Goal: Information Seeking & Learning: Learn about a topic

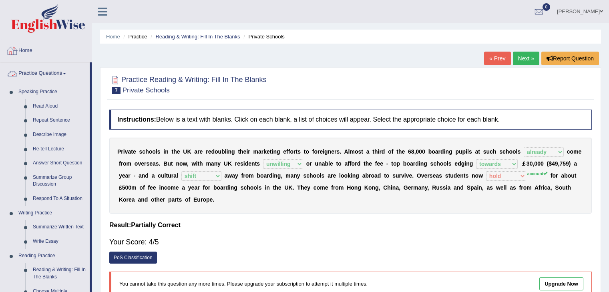
select select "already"
select select "unwilling"
select select "towards"
select select "shift"
select select "hold"
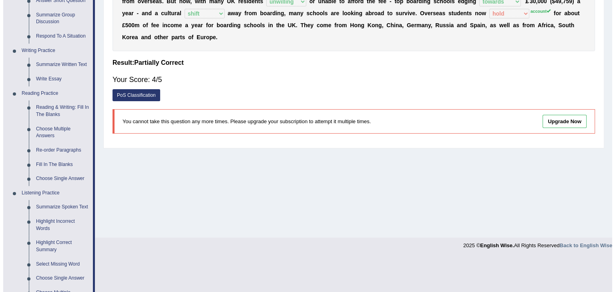
scroll to position [161, 0]
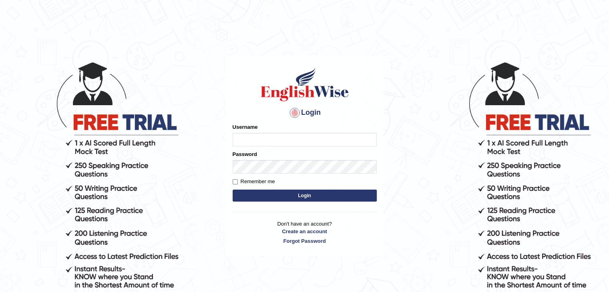
click at [237, 68] on h1 at bounding box center [305, 84] width 144 height 36
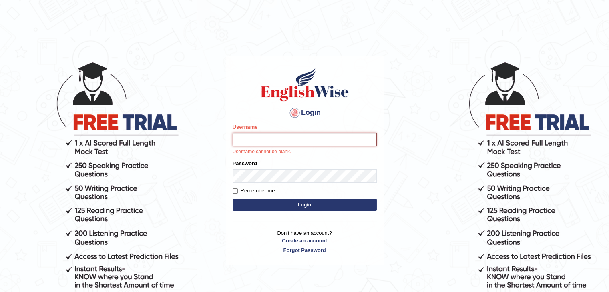
click at [267, 143] on input "Username" at bounding box center [305, 140] width 144 height 14
type input "Patel1990"
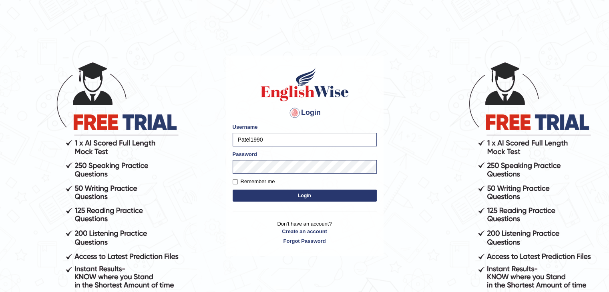
click at [291, 201] on button "Login" at bounding box center [305, 196] width 144 height 12
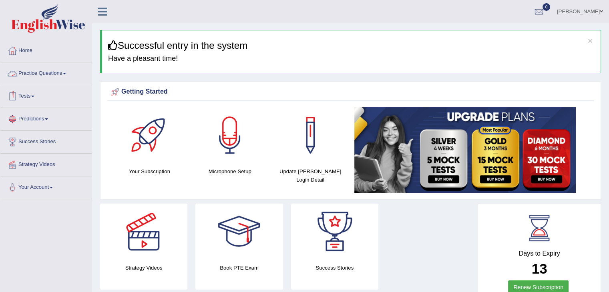
click at [45, 76] on link "Practice Questions" at bounding box center [45, 72] width 91 height 20
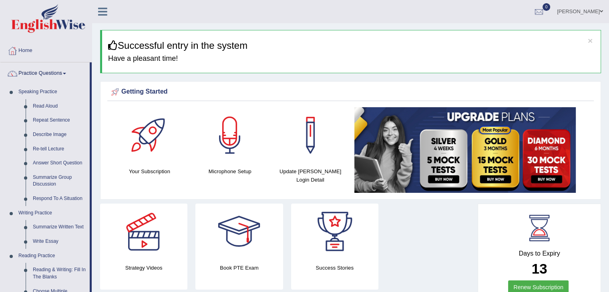
drag, startPoint x: 92, startPoint y: 134, endPoint x: 95, endPoint y: 217, distance: 82.5
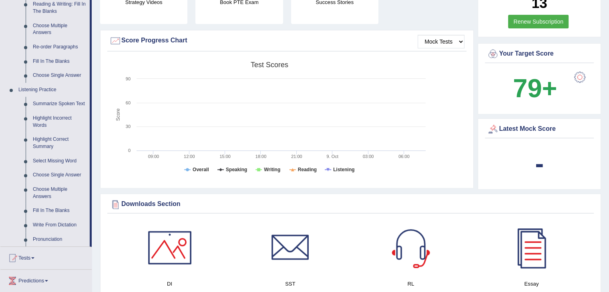
scroll to position [254, 0]
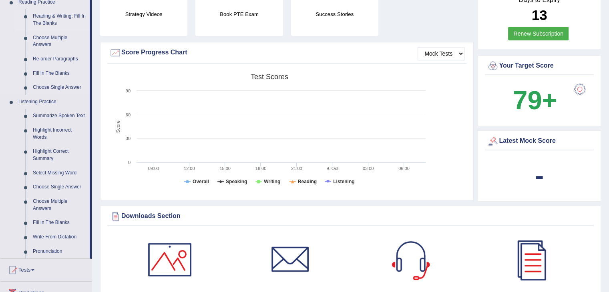
click at [48, 15] on link "Reading & Writing: Fill In The Blanks" at bounding box center [59, 19] width 60 height 21
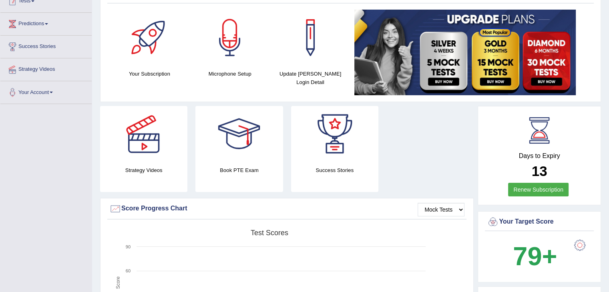
scroll to position [150, 0]
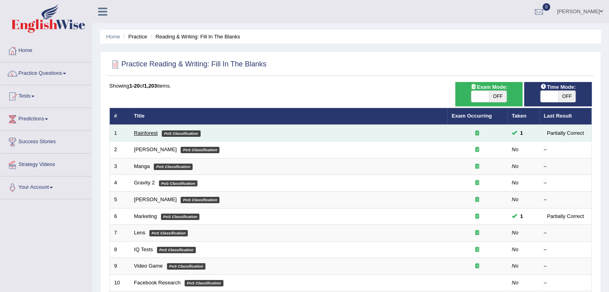
click at [141, 133] on link "Rainforest" at bounding box center [146, 133] width 24 height 6
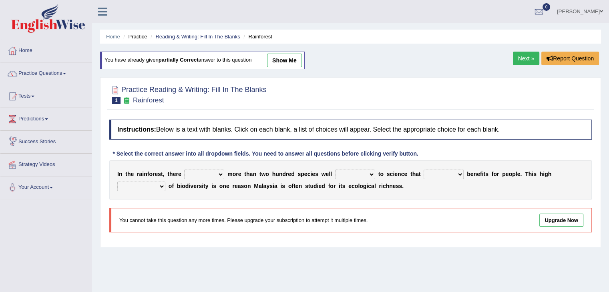
click at [219, 173] on select "have can be has is" at bounding box center [204, 175] width 40 height 10
click at [61, 75] on link "Practice Questions" at bounding box center [45, 72] width 91 height 20
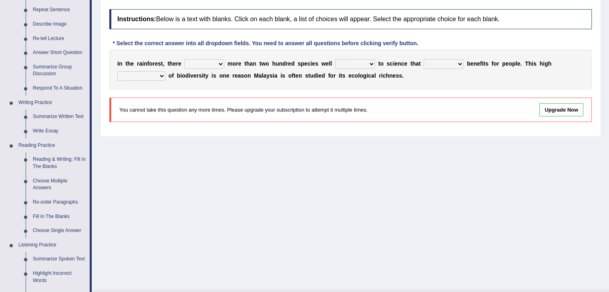
scroll to position [109, 0]
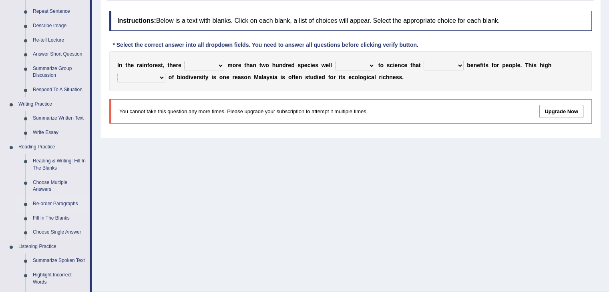
click at [46, 204] on link "Re-order Paragraphs" at bounding box center [59, 204] width 60 height 14
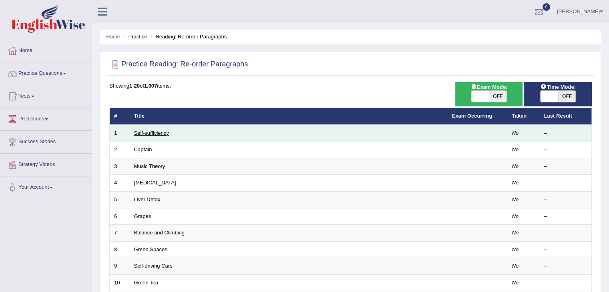
click at [147, 130] on link "Self-sufficiency" at bounding box center [151, 133] width 35 height 6
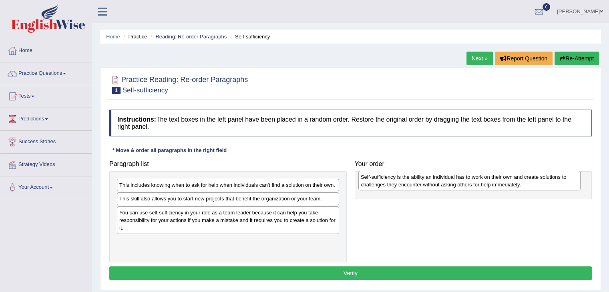
drag, startPoint x: 206, startPoint y: 247, endPoint x: 448, endPoint y: 184, distance: 249.6
click at [448, 184] on div "Self-sufficiency is the ability an individual has to work on their own and crea…" at bounding box center [469, 181] width 222 height 20
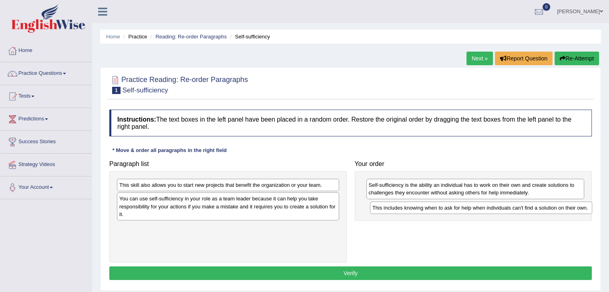
drag, startPoint x: 139, startPoint y: 183, endPoint x: 392, endPoint y: 206, distance: 254.1
click at [392, 206] on div "This includes knowing when to ask for help when individuals can't find a soluti…" at bounding box center [481, 208] width 222 height 12
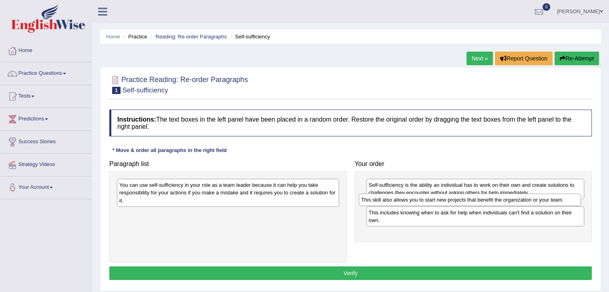
drag, startPoint x: 163, startPoint y: 186, endPoint x: 405, endPoint y: 201, distance: 242.3
click at [405, 201] on div "This skill also allows you to start new projects that benefit the organization …" at bounding box center [470, 200] width 222 height 12
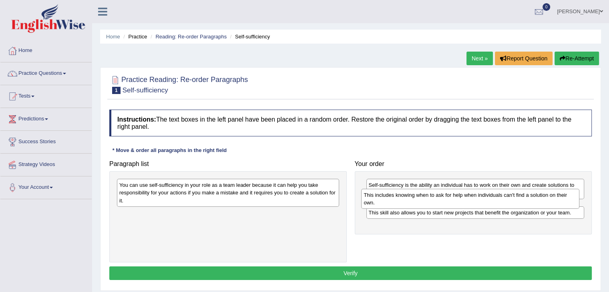
drag, startPoint x: 408, startPoint y: 225, endPoint x: 404, endPoint y: 200, distance: 24.8
click at [404, 200] on div "This includes knowing when to ask for help when individuals can't find a soluti…" at bounding box center [470, 199] width 218 height 20
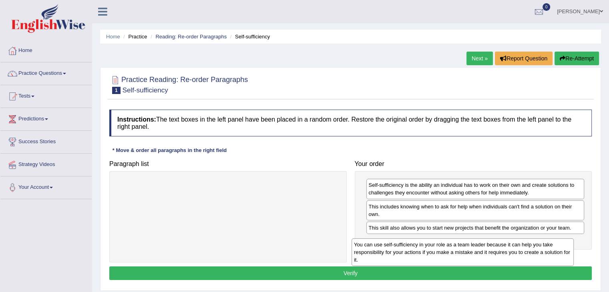
drag, startPoint x: 148, startPoint y: 193, endPoint x: 382, endPoint y: 252, distance: 241.1
click at [382, 252] on div "You can use self-sufficiency in your role as a team leader because it can help …" at bounding box center [463, 253] width 222 height 28
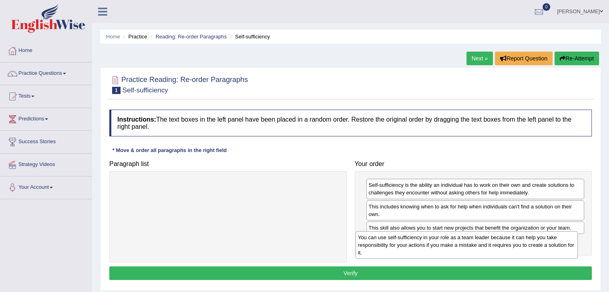
drag, startPoint x: 222, startPoint y: 193, endPoint x: 460, endPoint y: 245, distance: 244.3
click at [460, 245] on div "You can use self-sufficiency in your role as a team leader because it can help …" at bounding box center [467, 245] width 222 height 28
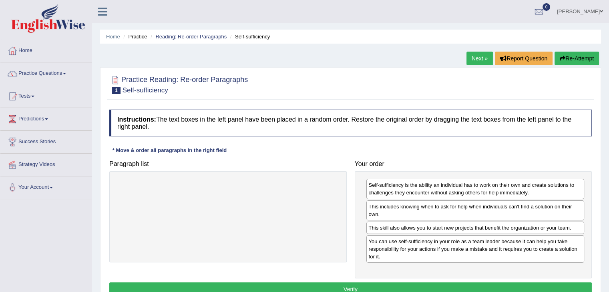
click at [333, 285] on button "Verify" at bounding box center [350, 290] width 482 height 14
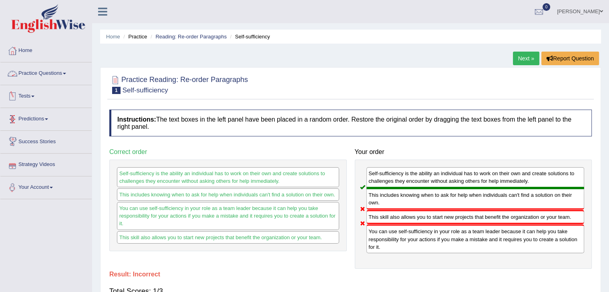
click at [58, 77] on link "Practice Questions" at bounding box center [45, 72] width 91 height 20
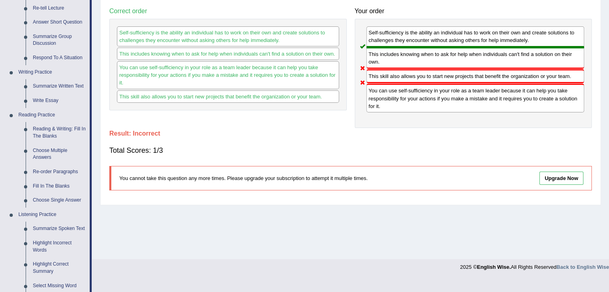
scroll to position [159, 0]
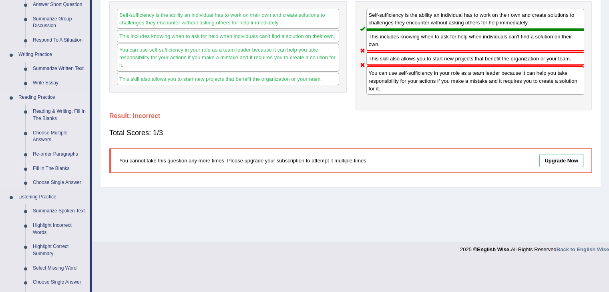
click at [45, 168] on link "Fill In The Blanks" at bounding box center [59, 169] width 60 height 14
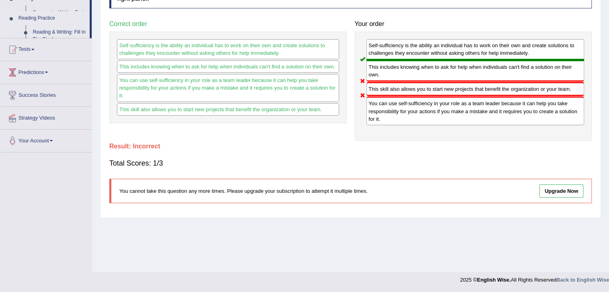
scroll to position [128, 0]
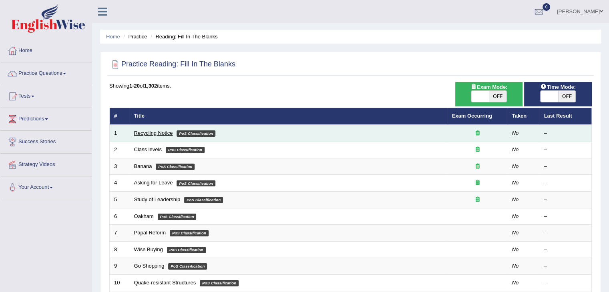
click at [152, 133] on link "Recycling Notice" at bounding box center [153, 133] width 39 height 6
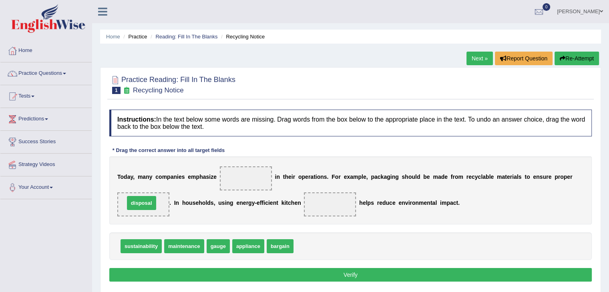
drag, startPoint x: 314, startPoint y: 244, endPoint x: 145, endPoint y: 201, distance: 174.4
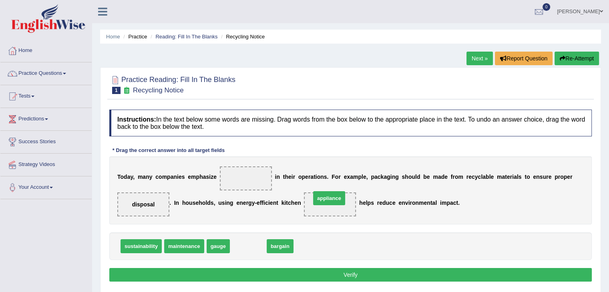
drag, startPoint x: 249, startPoint y: 247, endPoint x: 330, endPoint y: 201, distance: 93.6
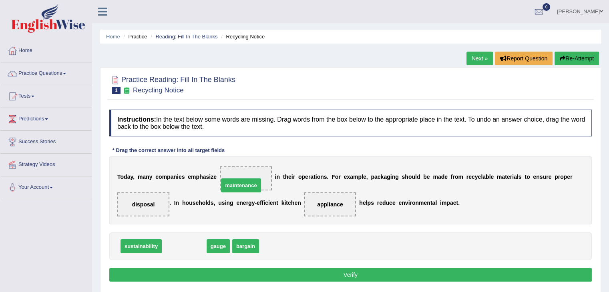
drag, startPoint x: 185, startPoint y: 245, endPoint x: 241, endPoint y: 182, distance: 84.8
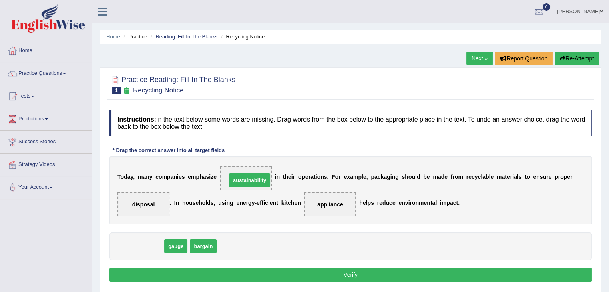
drag, startPoint x: 136, startPoint y: 246, endPoint x: 245, endPoint y: 180, distance: 127.0
click at [254, 274] on button "Verify" at bounding box center [350, 275] width 482 height 14
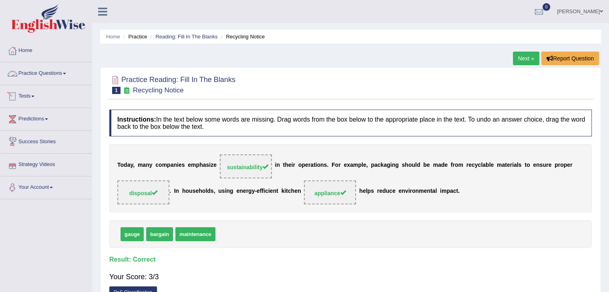
click at [39, 73] on link "Practice Questions" at bounding box center [45, 72] width 91 height 20
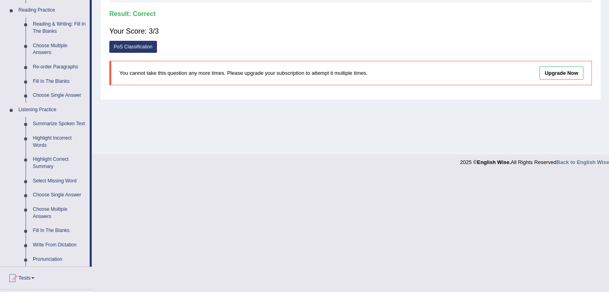
scroll to position [273, 0]
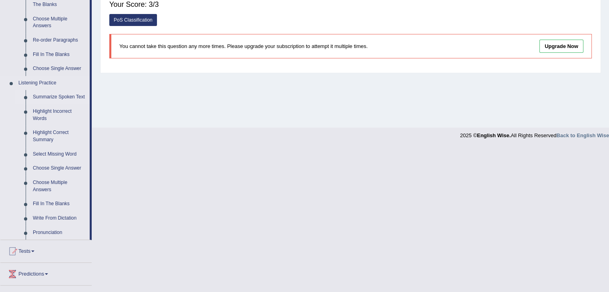
click at [51, 96] on link "Summarize Spoken Text" at bounding box center [59, 97] width 60 height 14
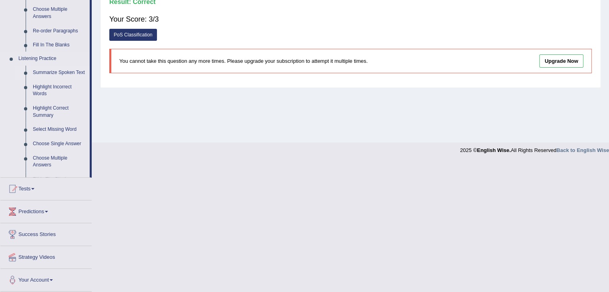
scroll to position [182, 0]
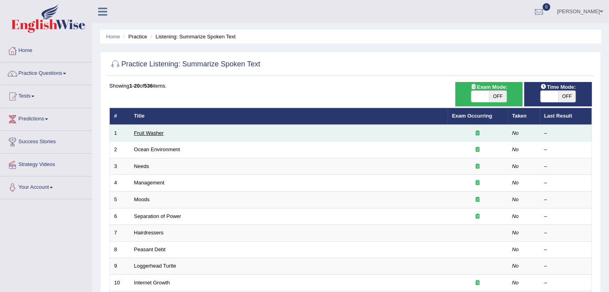
click at [149, 134] on link "Fruit Washer" at bounding box center [149, 133] width 30 height 6
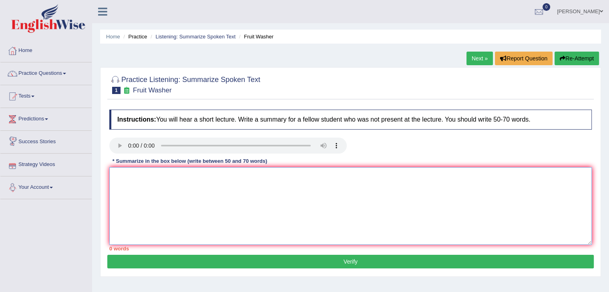
click at [118, 191] on textarea at bounding box center [350, 206] width 482 height 78
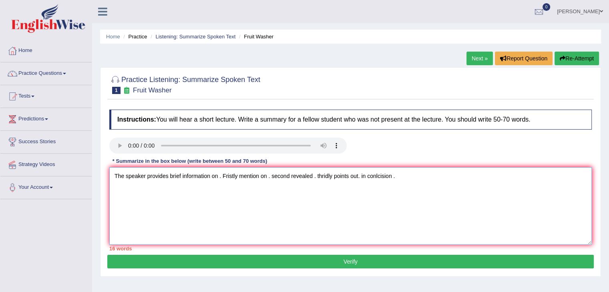
type textarea "The speaker provides brief information on . Fristly mention on . second reveale…"
click at [30, 70] on link "Practice Questions" at bounding box center [45, 72] width 91 height 20
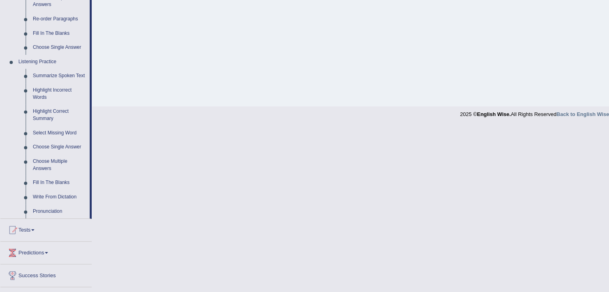
scroll to position [308, 0]
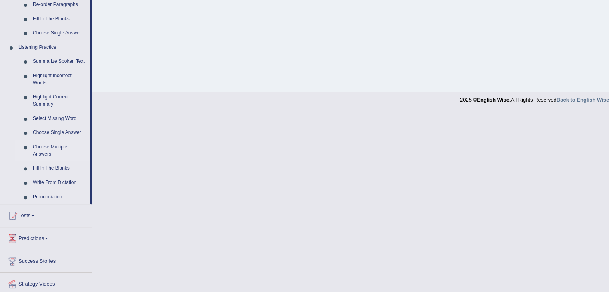
click at [56, 149] on link "Choose Multiple Answers" at bounding box center [59, 150] width 60 height 21
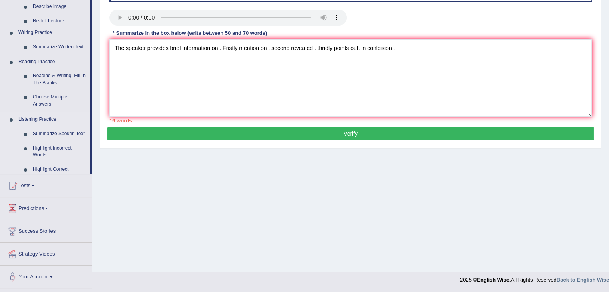
scroll to position [128, 0]
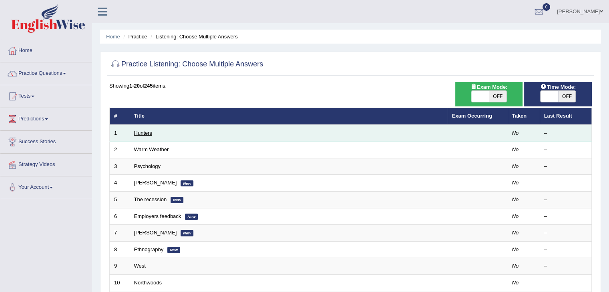
click at [141, 132] on link "Hunters" at bounding box center [143, 133] width 18 height 6
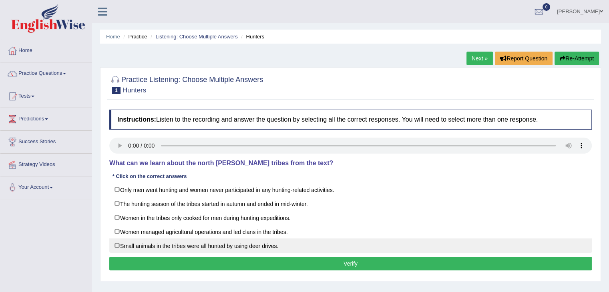
click at [115, 246] on label "Small animals in the tribes were all hunted by using deer drives." at bounding box center [350, 246] width 482 height 14
checkbox input "true"
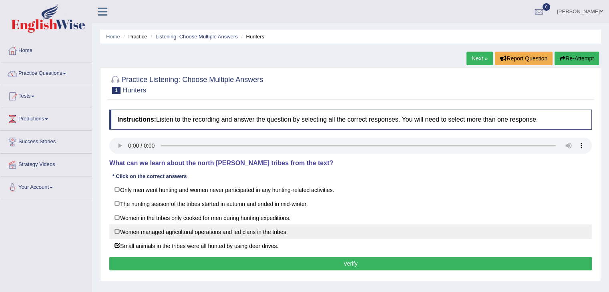
click at [136, 234] on label "Women managed agricultural operations and led clans in the tribes." at bounding box center [350, 232] width 482 height 14
checkbox input "true"
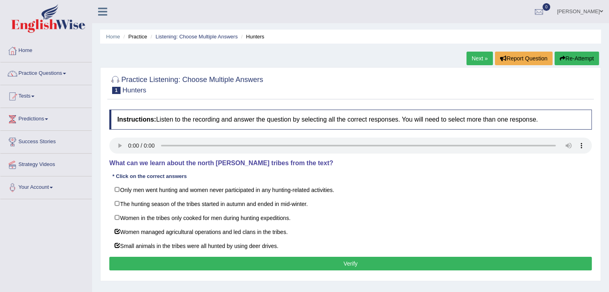
click at [223, 261] on button "Verify" at bounding box center [350, 264] width 482 height 14
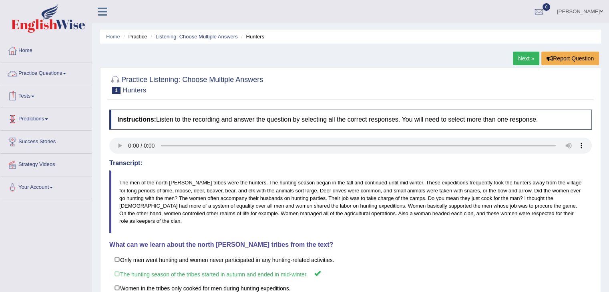
click at [41, 70] on link "Practice Questions" at bounding box center [45, 72] width 91 height 20
